Goal: Book appointment/travel/reservation

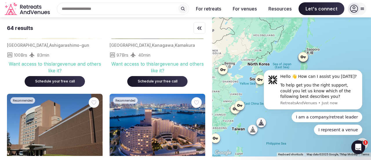
scroll to position [1652, 0]
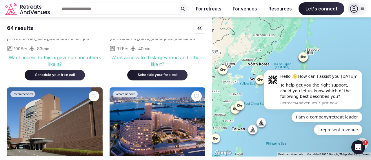
click at [155, 101] on img at bounding box center [158, 124] width 96 height 75
click at [158, 111] on img at bounding box center [158, 124] width 96 height 75
click at [357, 144] on icon "Open Intercom Messenger" at bounding box center [358, 147] width 10 height 10
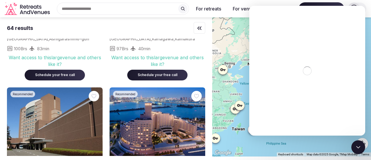
scroll to position [0, 0]
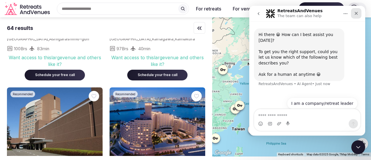
click at [357, 13] on icon "Close" at bounding box center [356, 13] width 3 height 3
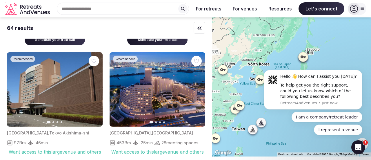
scroll to position [1662, 0]
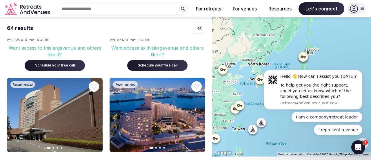
click at [198, 113] on icon "button" at bounding box center [197, 115] width 5 height 5
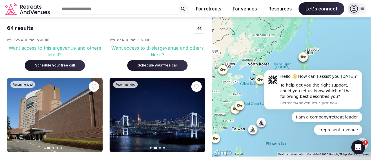
click at [198, 113] on icon "button" at bounding box center [197, 115] width 5 height 5
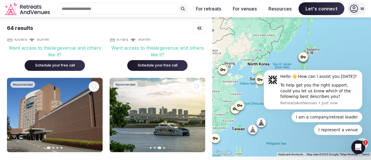
click at [198, 113] on icon "button" at bounding box center [197, 115] width 5 height 5
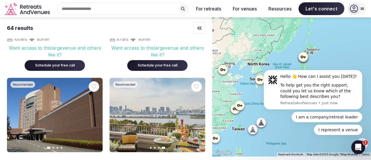
click at [118, 113] on icon "button" at bounding box center [117, 115] width 5 height 5
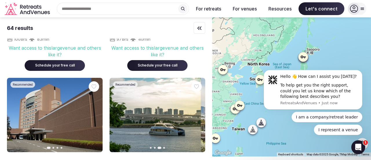
click at [118, 113] on icon "button" at bounding box center [117, 115] width 5 height 5
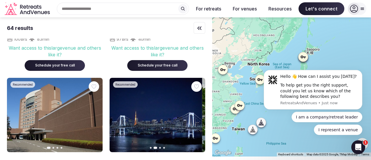
click at [118, 113] on icon "button" at bounding box center [117, 115] width 5 height 5
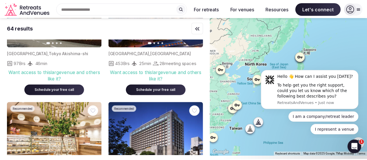
scroll to position [1690, 0]
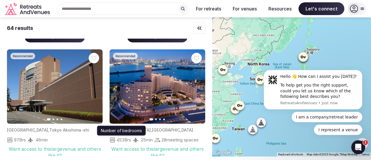
click at [121, 137] on span "453 Brs" at bounding box center [124, 140] width 15 height 6
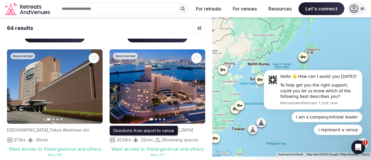
click at [148, 137] on span "25 min" at bounding box center [147, 140] width 12 height 6
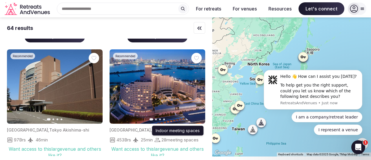
click at [168, 137] on span "28 meeting spaces" at bounding box center [180, 140] width 37 height 6
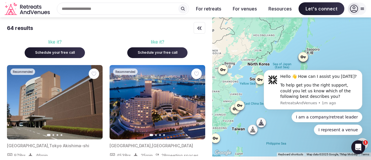
scroll to position [1687, 0]
